Goal: Communication & Community: Answer question/provide support

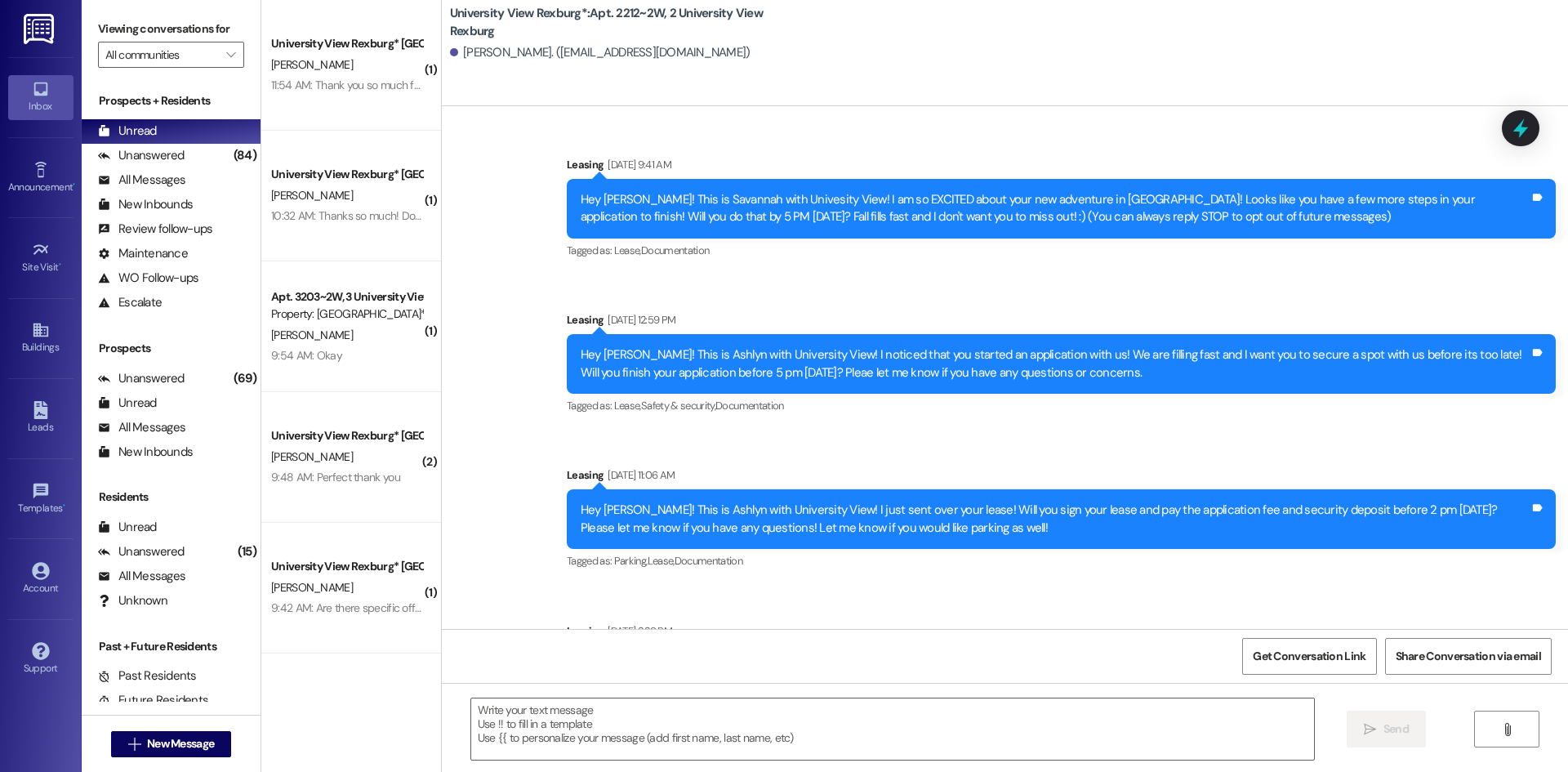
scroll to position [31345, 0]
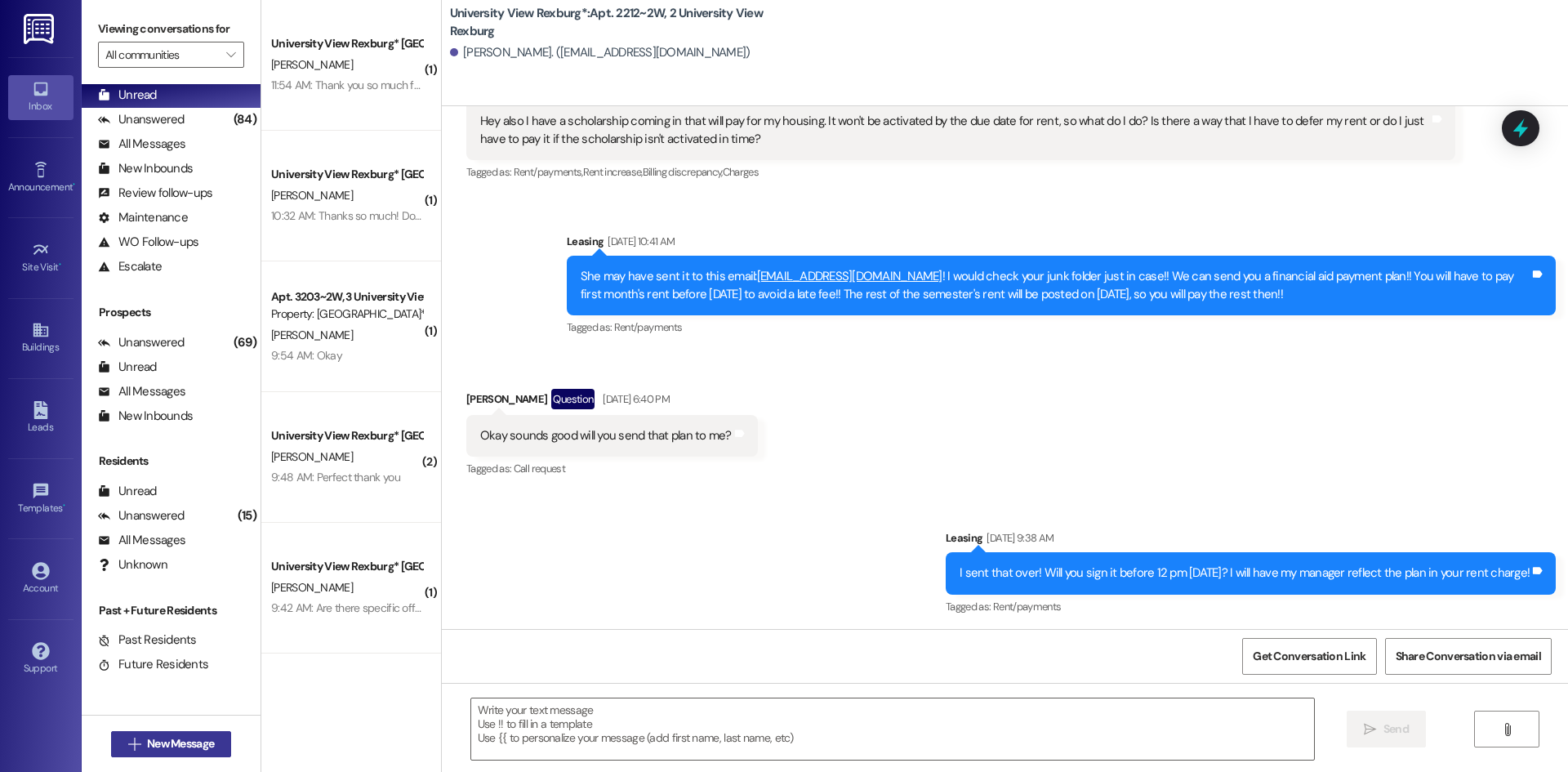
click at [190, 740] on span "New Message" at bounding box center [180, 743] width 67 height 17
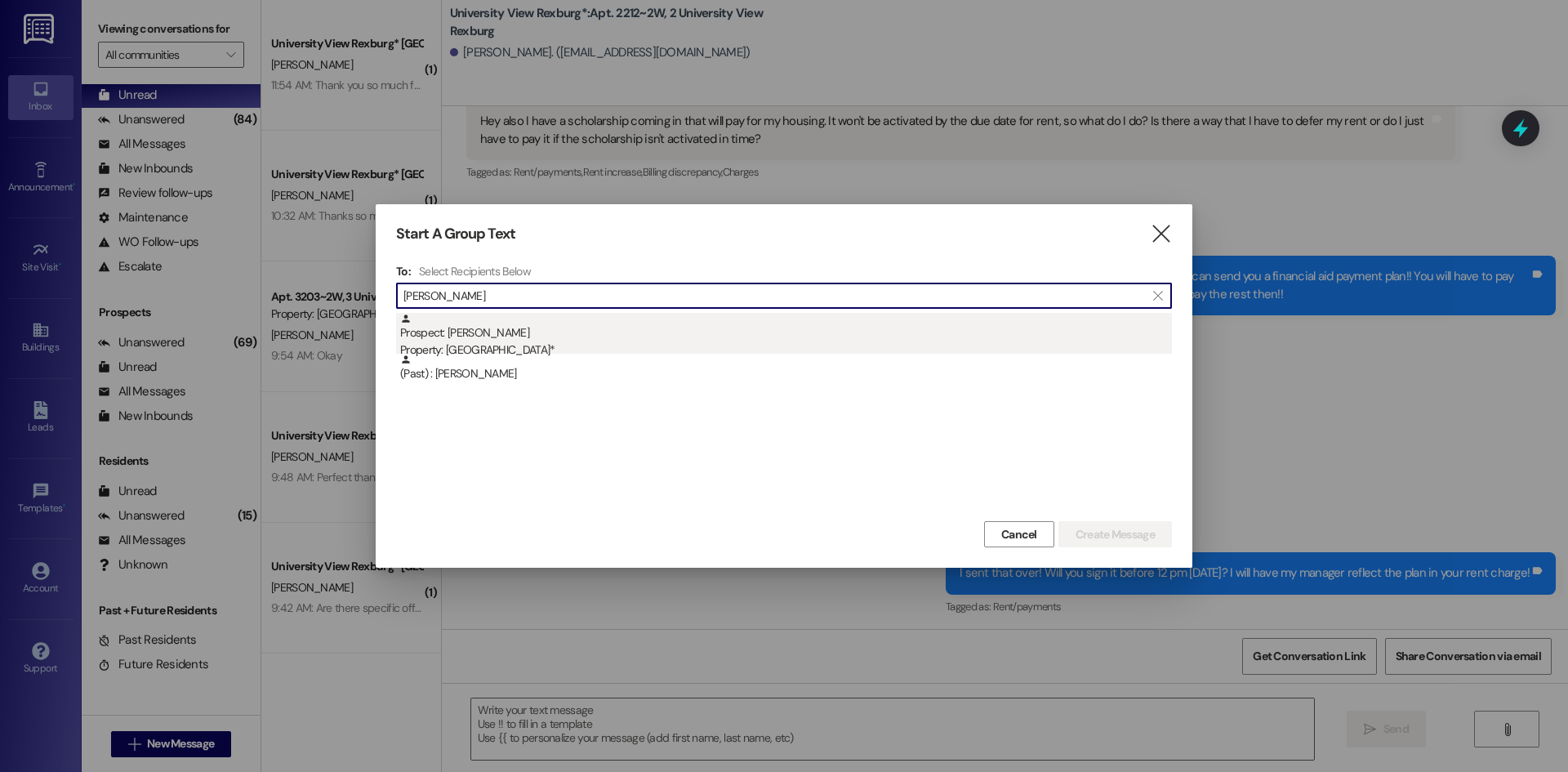
type input "[PERSON_NAME]"
click at [535, 343] on div "Property: [GEOGRAPHIC_DATA]*" at bounding box center [786, 350] width 772 height 17
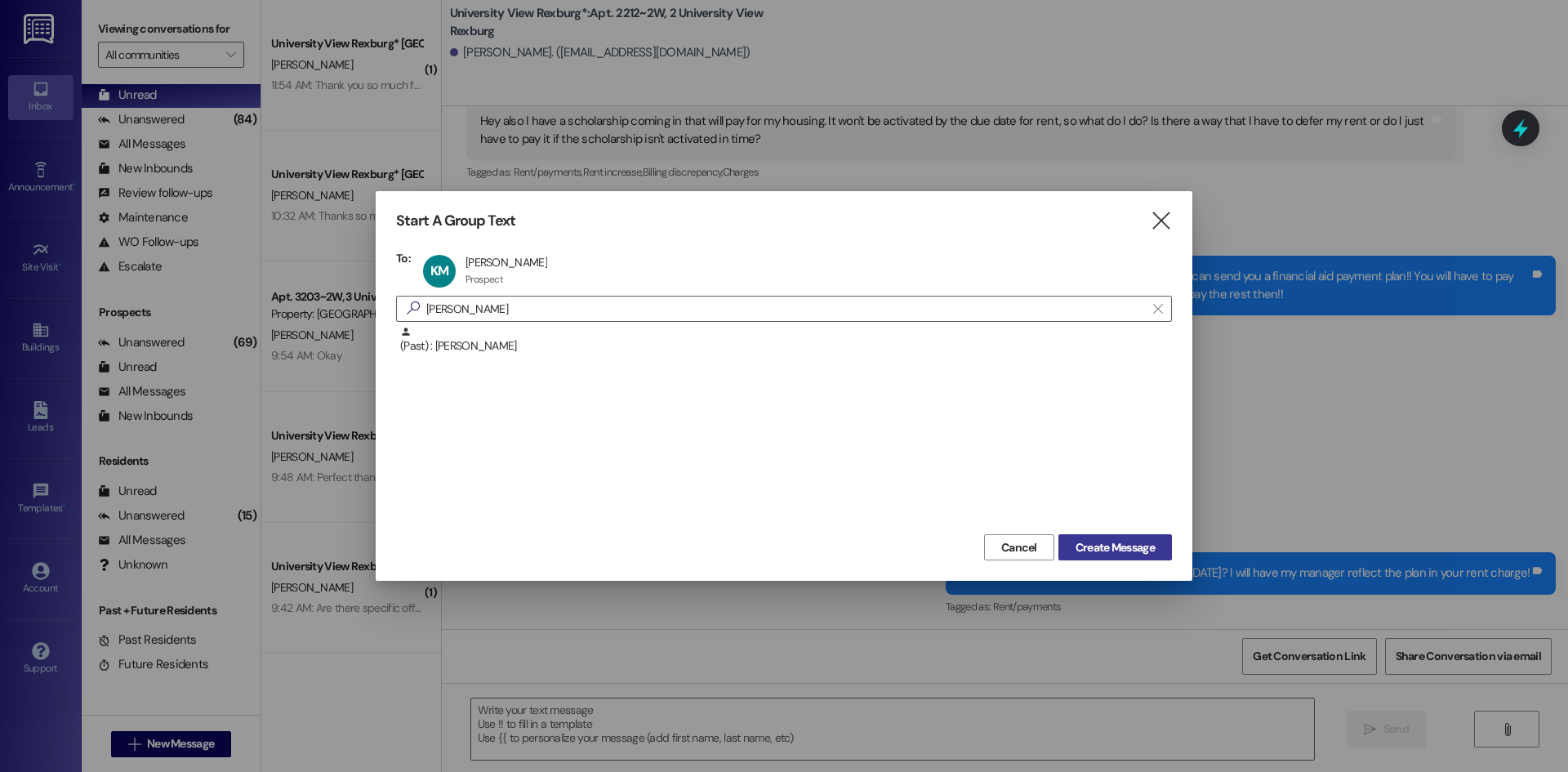
click at [1089, 546] on span "Create Message" at bounding box center [1116, 547] width 80 height 17
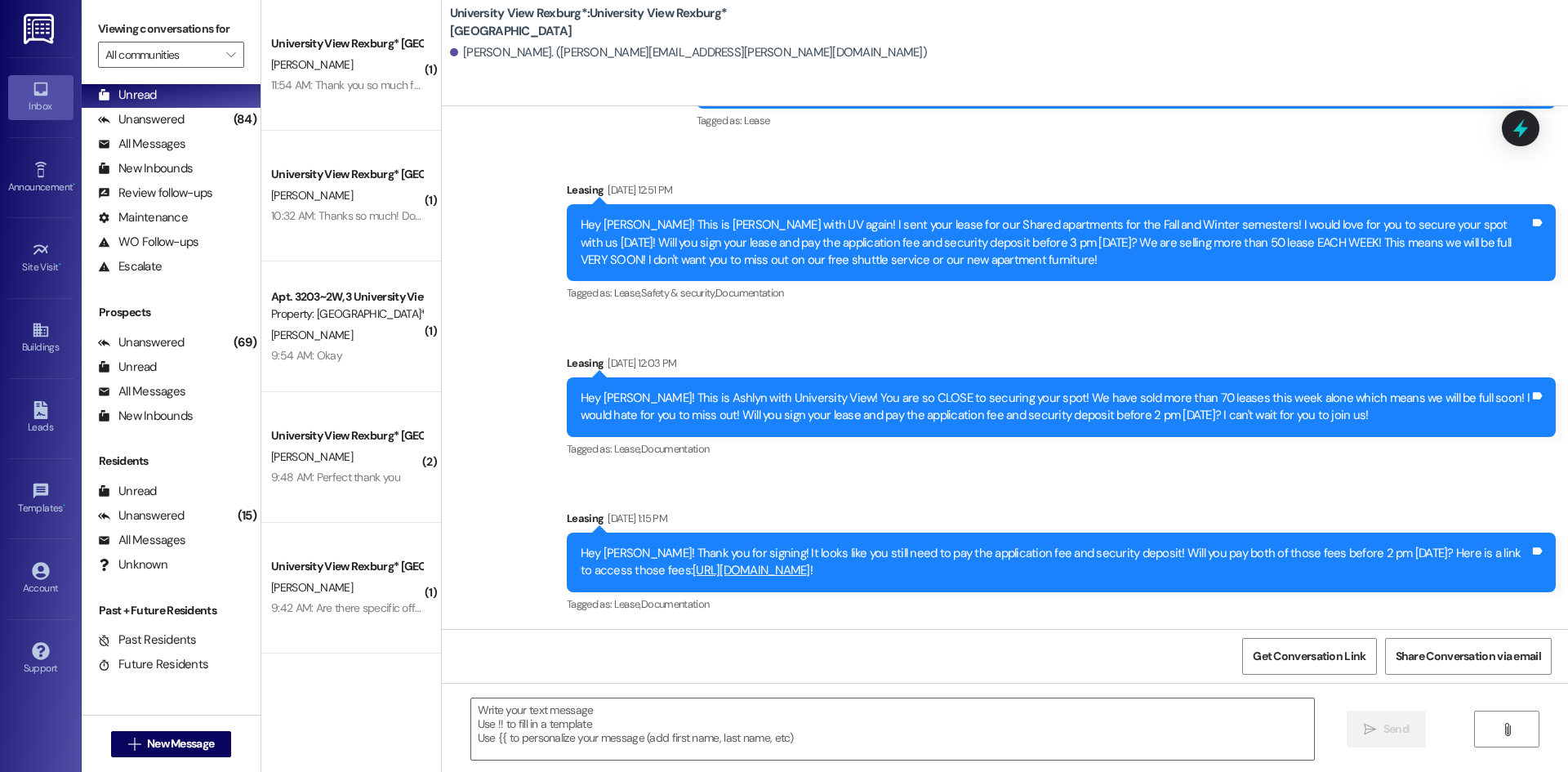
scroll to position [303, 0]
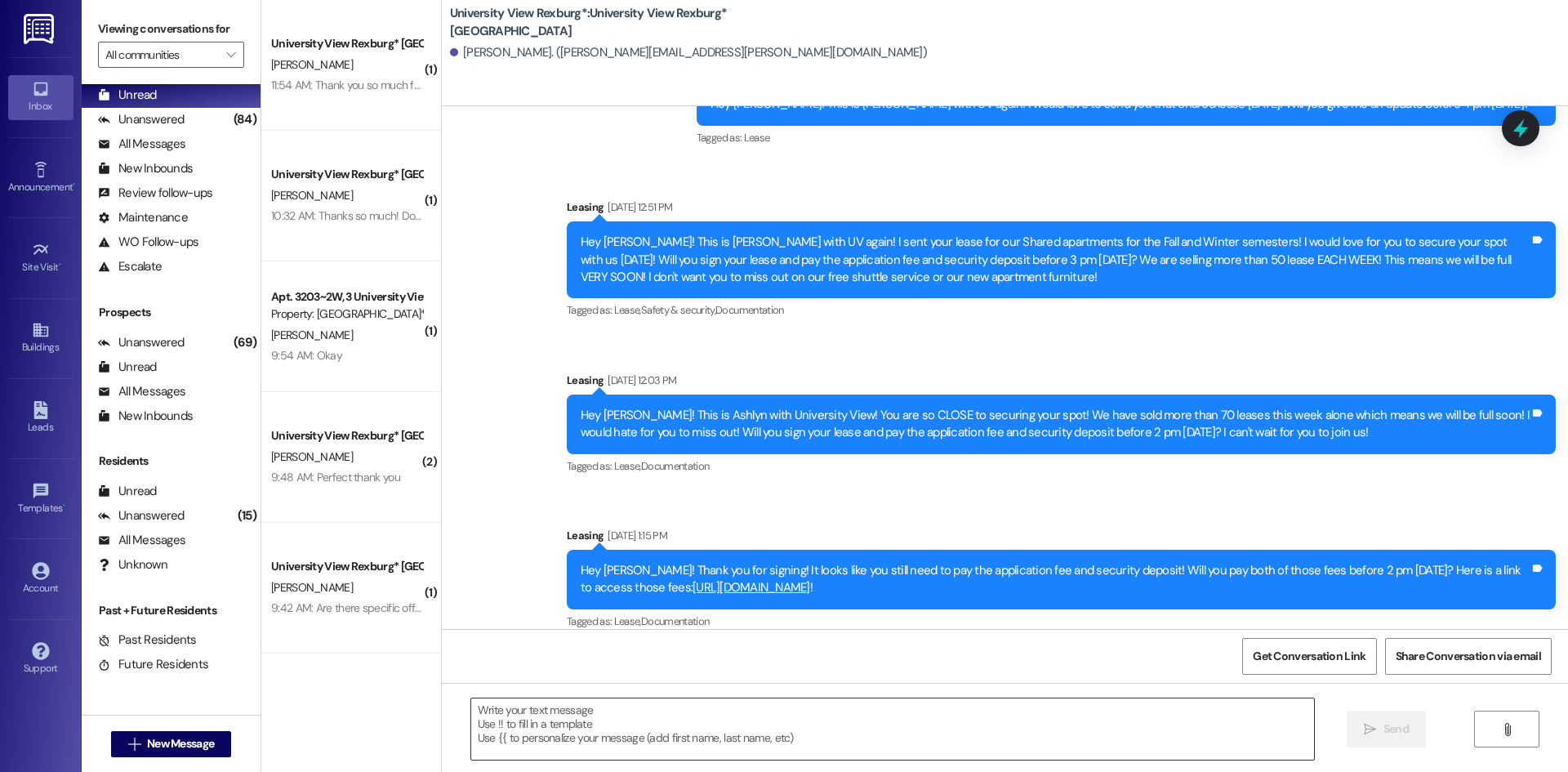
click at [733, 715] on textarea at bounding box center [893, 728] width 843 height 61
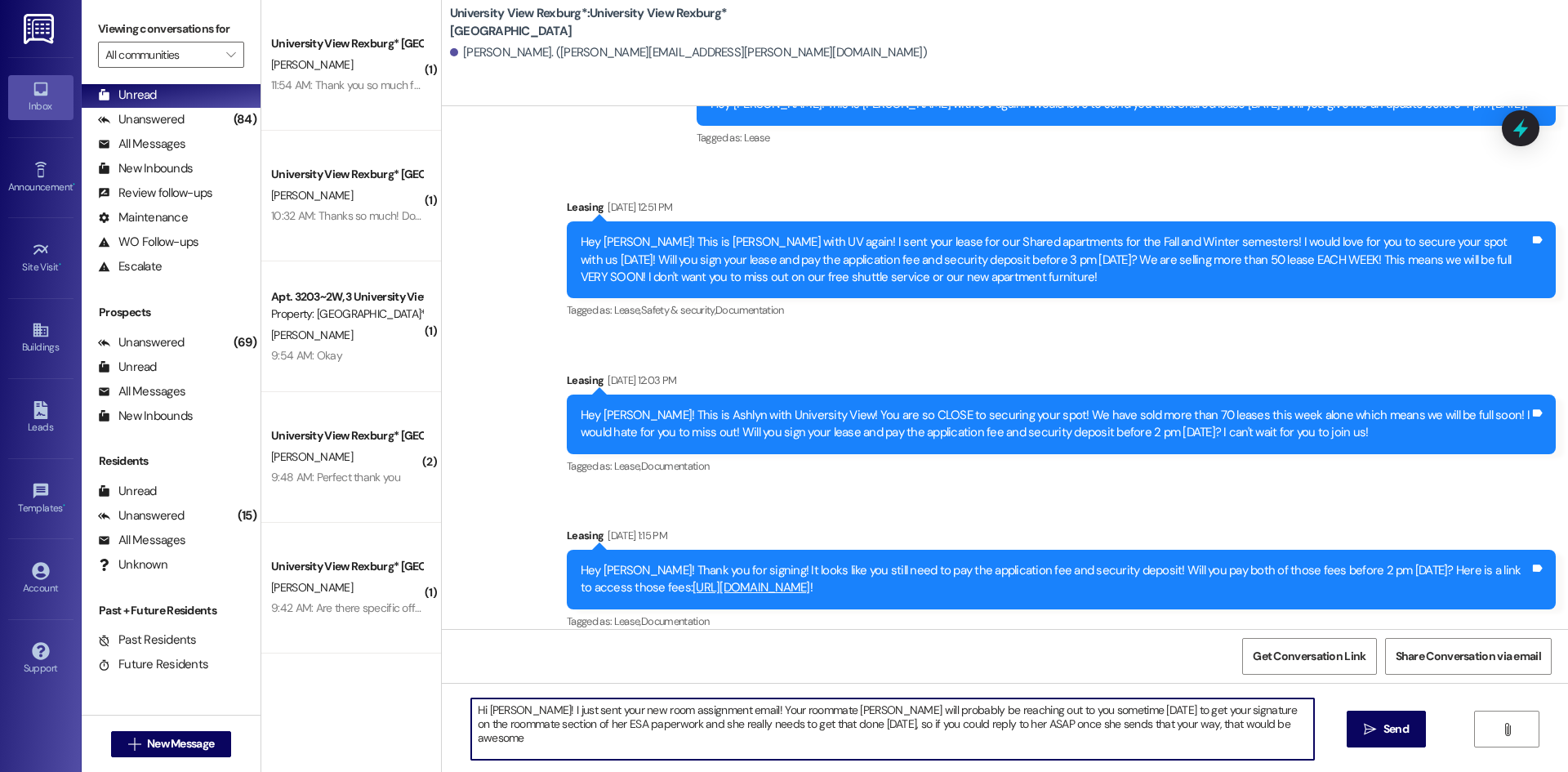
type textarea "Hi [PERSON_NAME]! I just sent your new room assignment email! Your roommate [PE…"
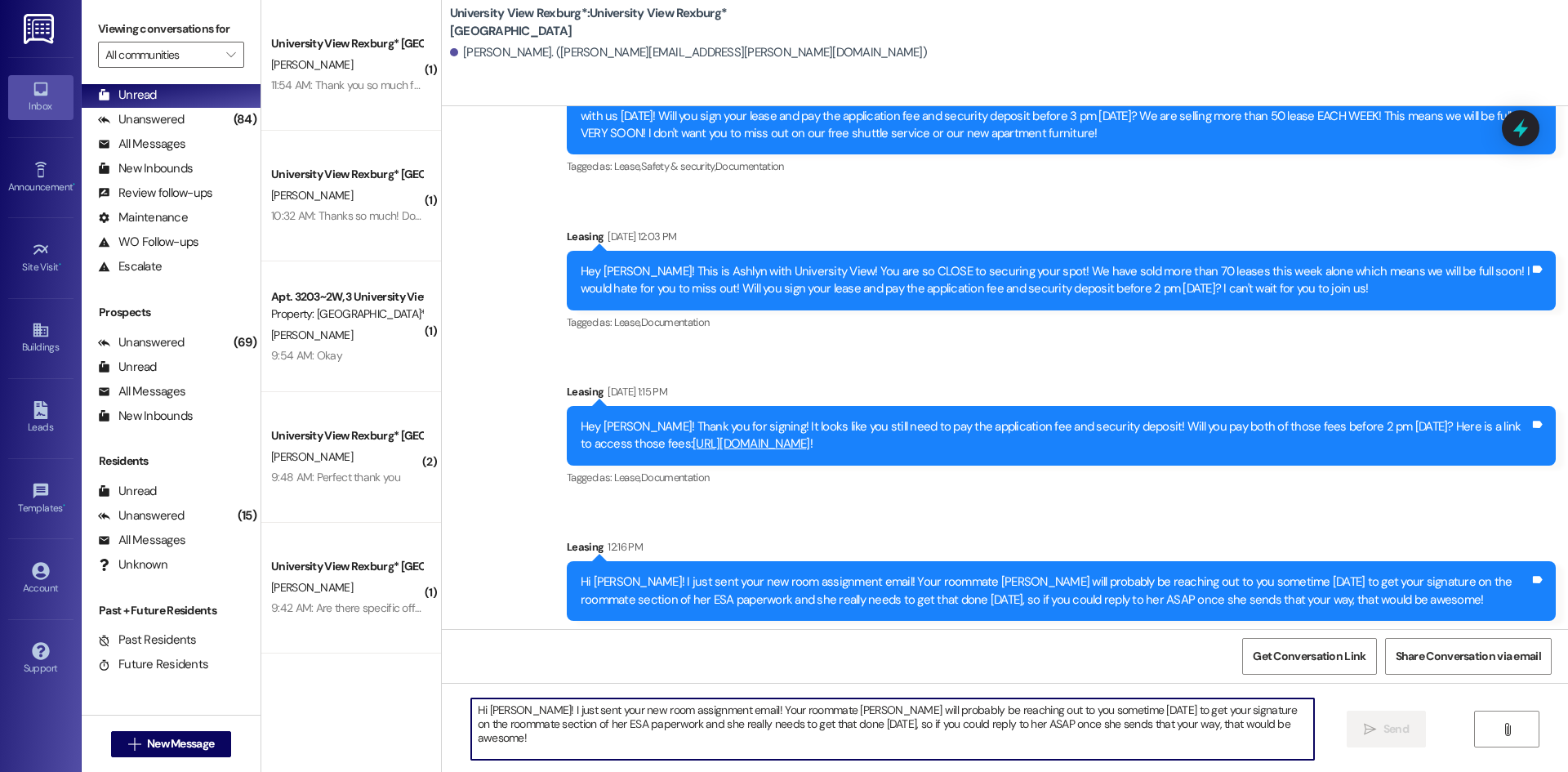
scroll to position [565, 0]
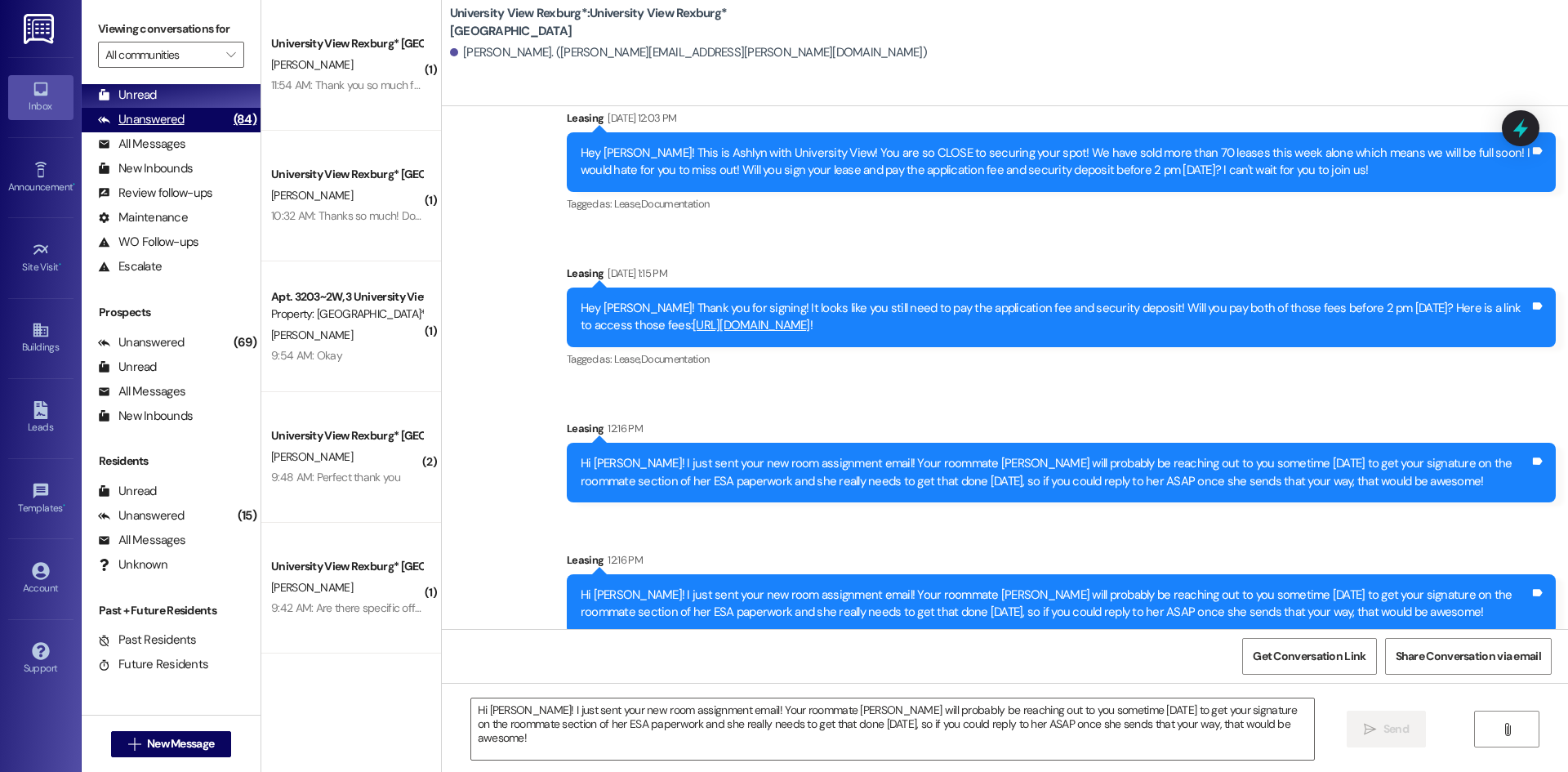
click at [160, 124] on div "Unanswered" at bounding box center [140, 120] width 87 height 17
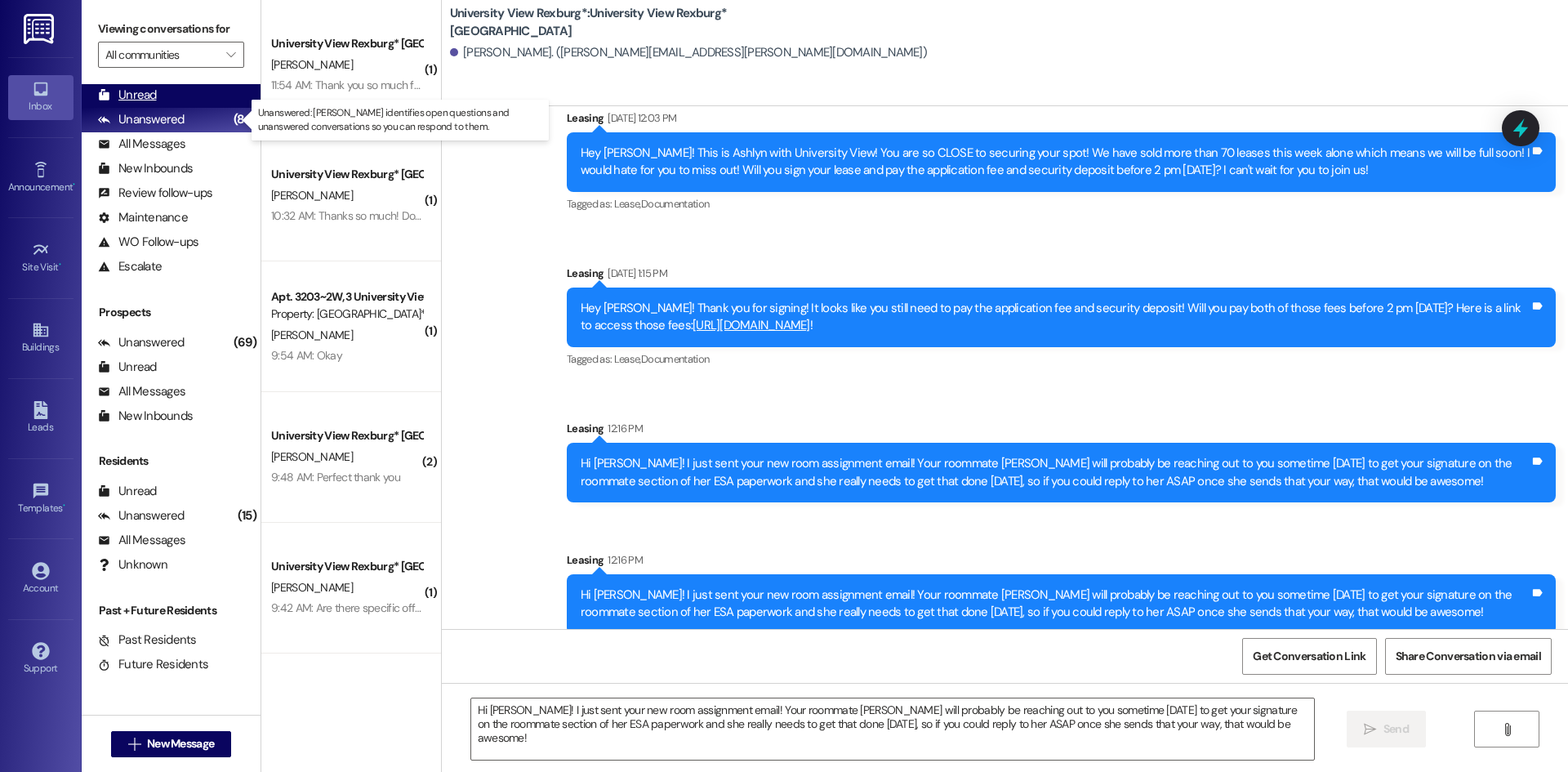
click at [159, 97] on div "Unread (0)" at bounding box center [171, 96] width 179 height 25
